Goal: Task Accomplishment & Management: Complete application form

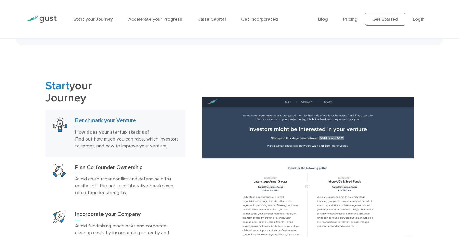
click at [142, 173] on h3 "Plan Co-founder Ownership" at bounding box center [126, 169] width 103 height 10
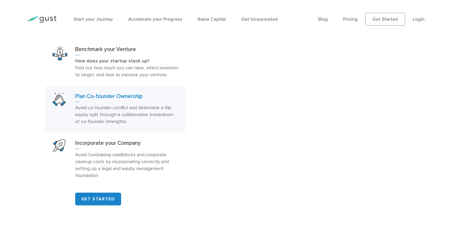
scroll to position [362, 0]
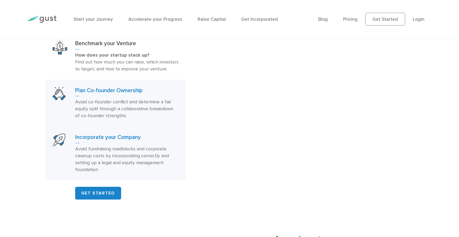
click at [139, 167] on p "Avoid fundraising roadblocks and corporate cleanup costs by incorporating corre…" at bounding box center [126, 160] width 103 height 28
click at [129, 113] on p "Avoid co-founder conflict and determine a fair equity split through a collabora…" at bounding box center [126, 109] width 103 height 21
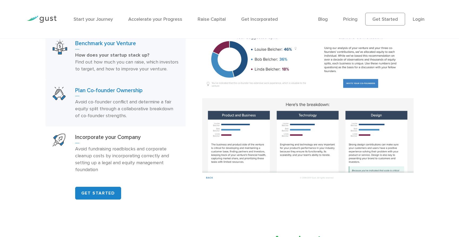
click at [121, 73] on p "How does your startup stack up? Find out how much you can raise, which investor…" at bounding box center [126, 62] width 103 height 21
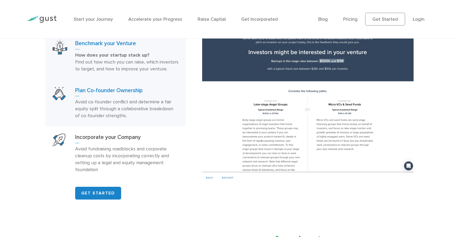
click at [126, 109] on p "Avoid co-founder conflict and determine a fair equity split through a collabora…" at bounding box center [126, 109] width 103 height 21
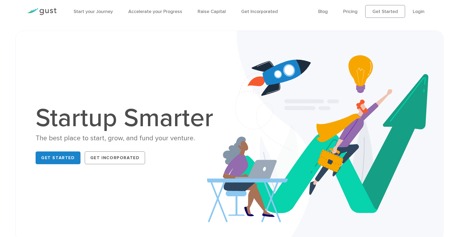
scroll to position [0, 0]
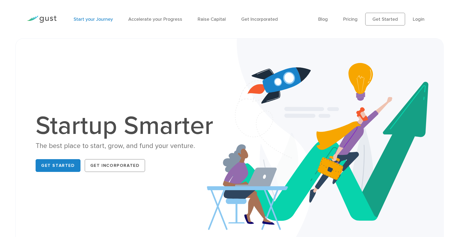
click at [102, 19] on link "Start your Journey" at bounding box center [93, 19] width 39 height 6
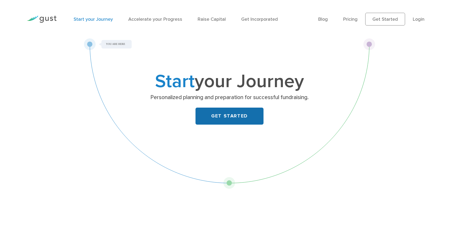
click at [232, 116] on link "GET STARTED" at bounding box center [229, 116] width 68 height 17
